Goal: Task Accomplishment & Management: Manage account settings

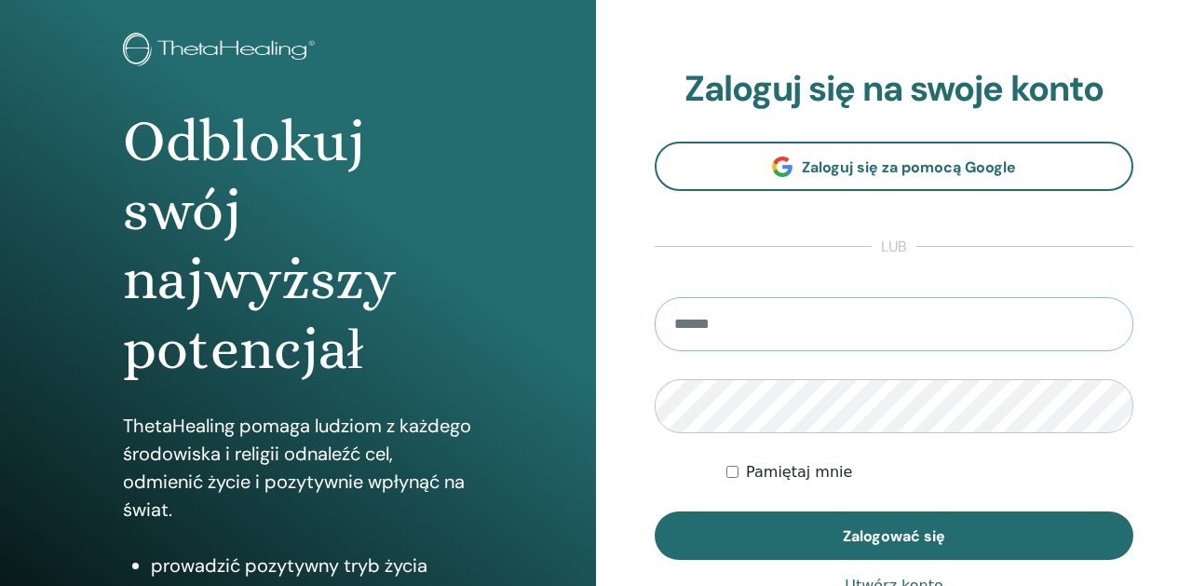
scroll to position [136, 0]
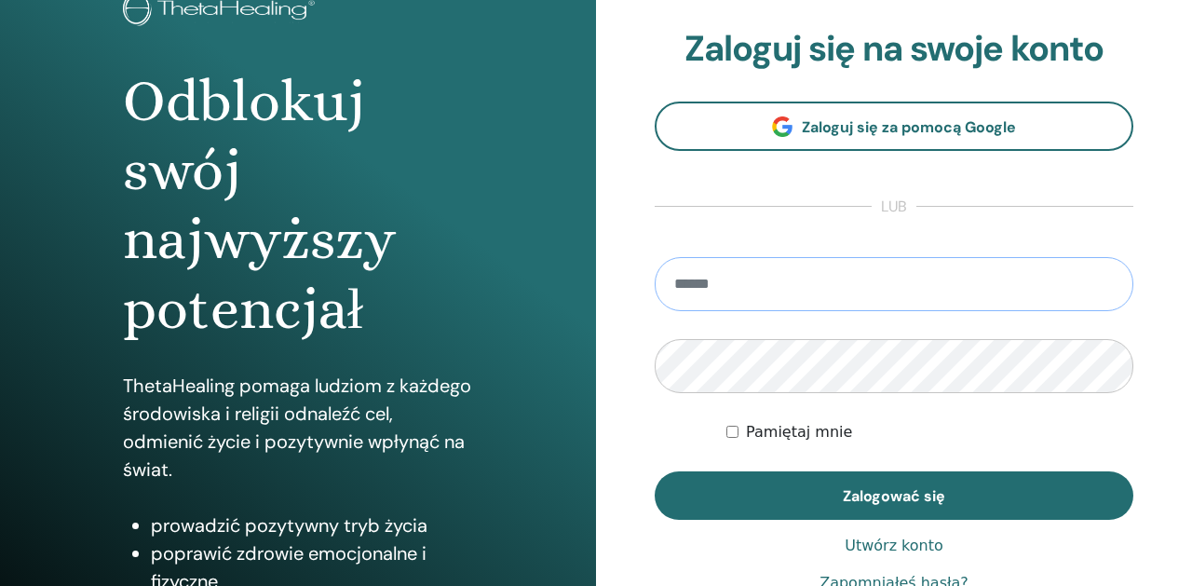
click at [806, 295] on input "email" at bounding box center [893, 284] width 479 height 54
type input "**********"
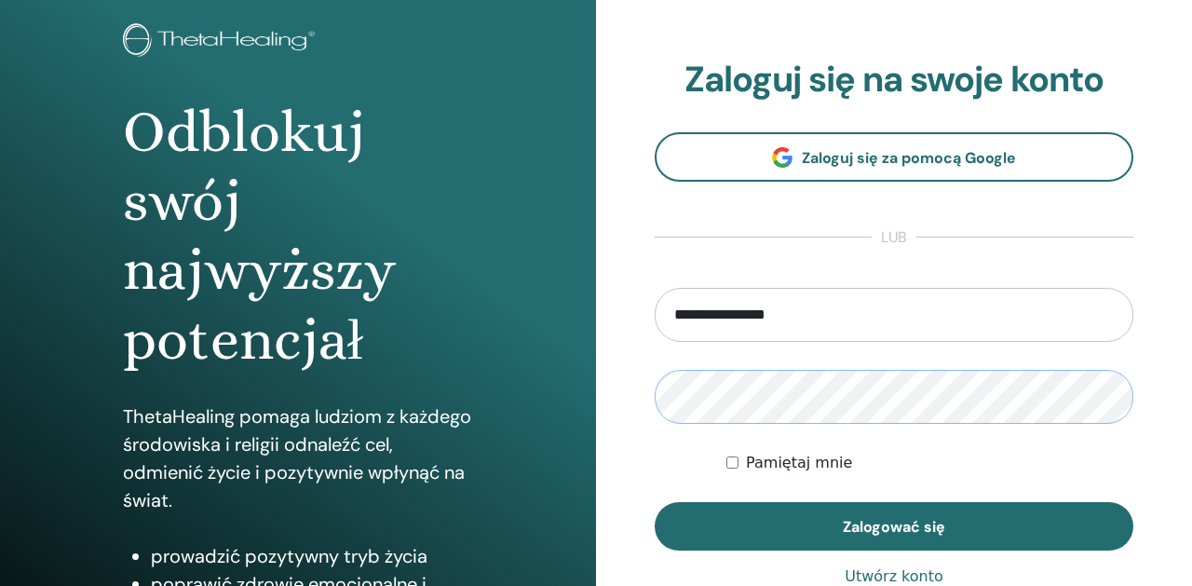
scroll to position [0, 0]
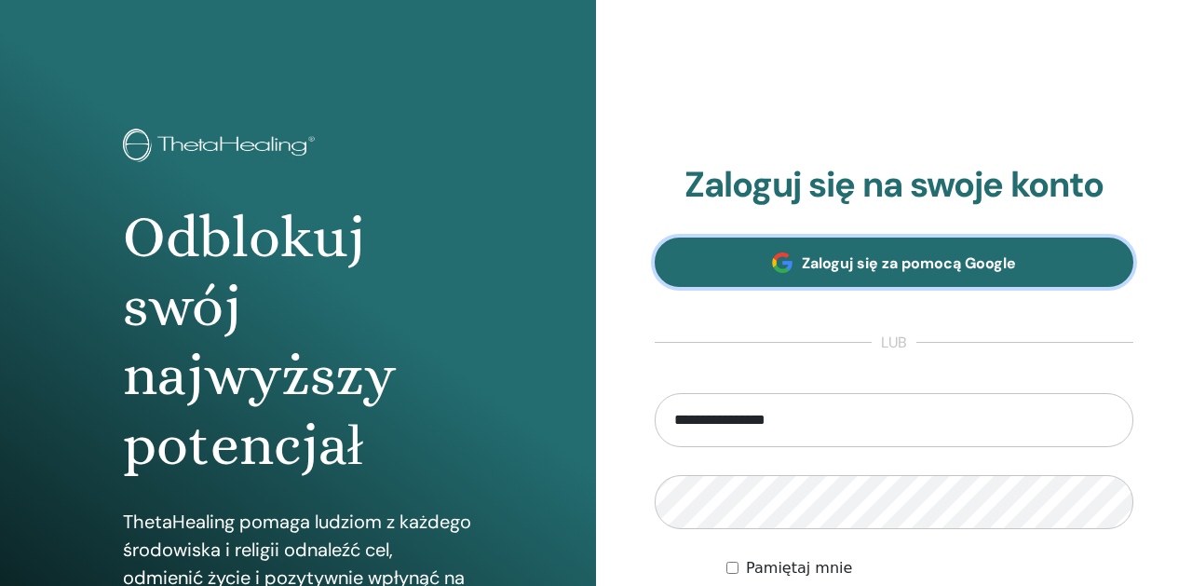
click at [861, 266] on font "Zaloguj się za pomocą Google" at bounding box center [909, 263] width 214 height 20
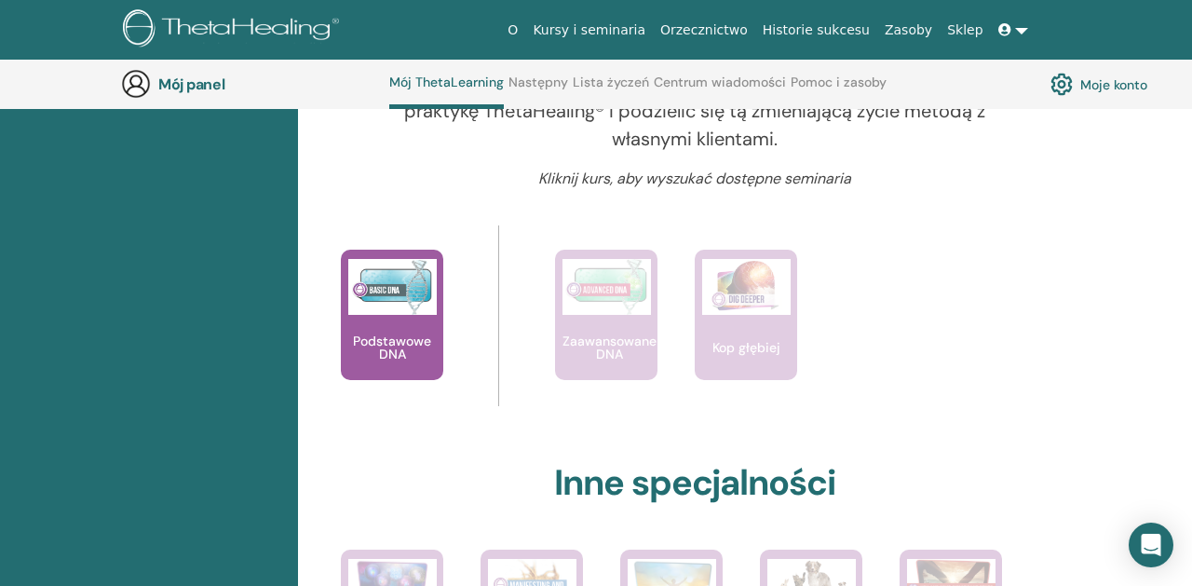
scroll to position [734, 0]
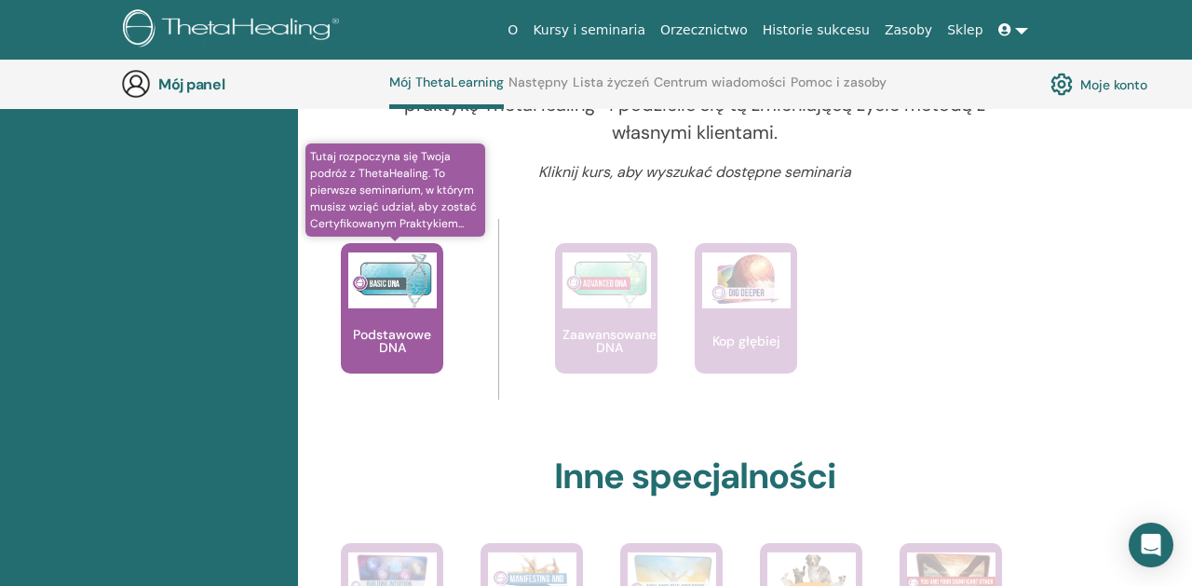
click at [375, 303] on img at bounding box center [392, 280] width 88 height 56
